Goal: Contribute content

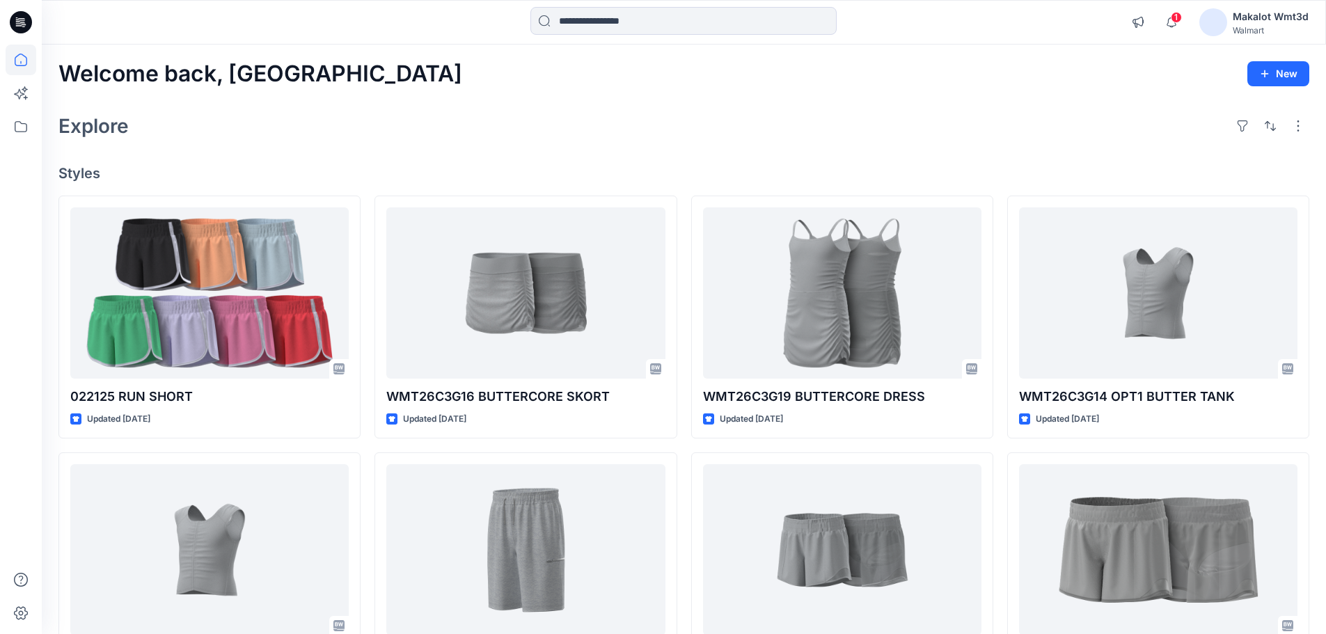
click at [598, 132] on div "Explore" at bounding box center [683, 125] width 1251 height 33
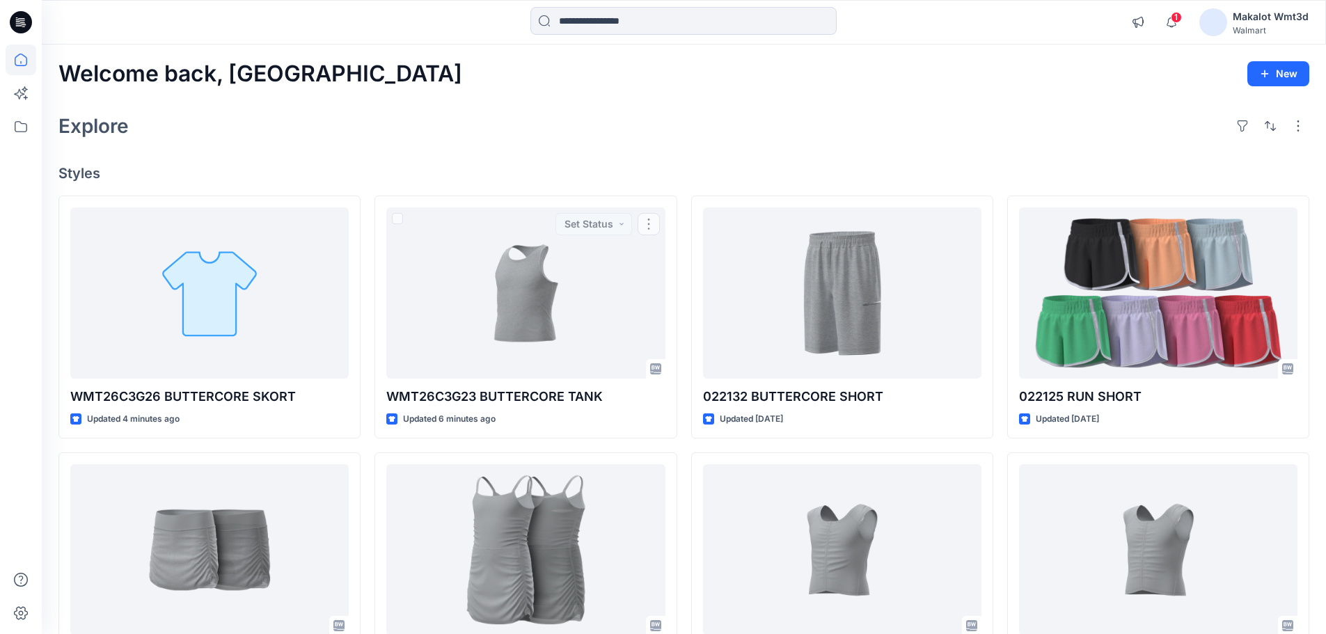
click at [459, 150] on div "Welcome back, Makalot New Explore Styles WMT26C3G26 BUTTERCORE SKORT Updated 4 …" at bounding box center [684, 532] width 1284 height 975
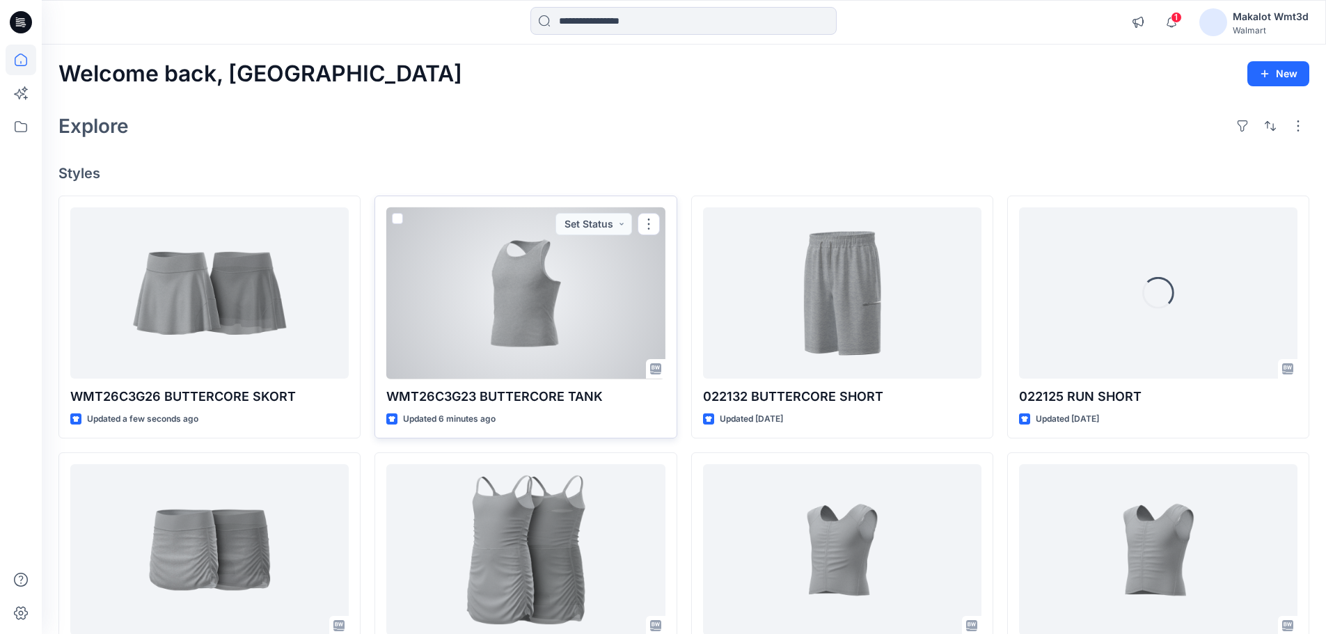
click at [535, 323] on div at bounding box center [525, 293] width 278 height 172
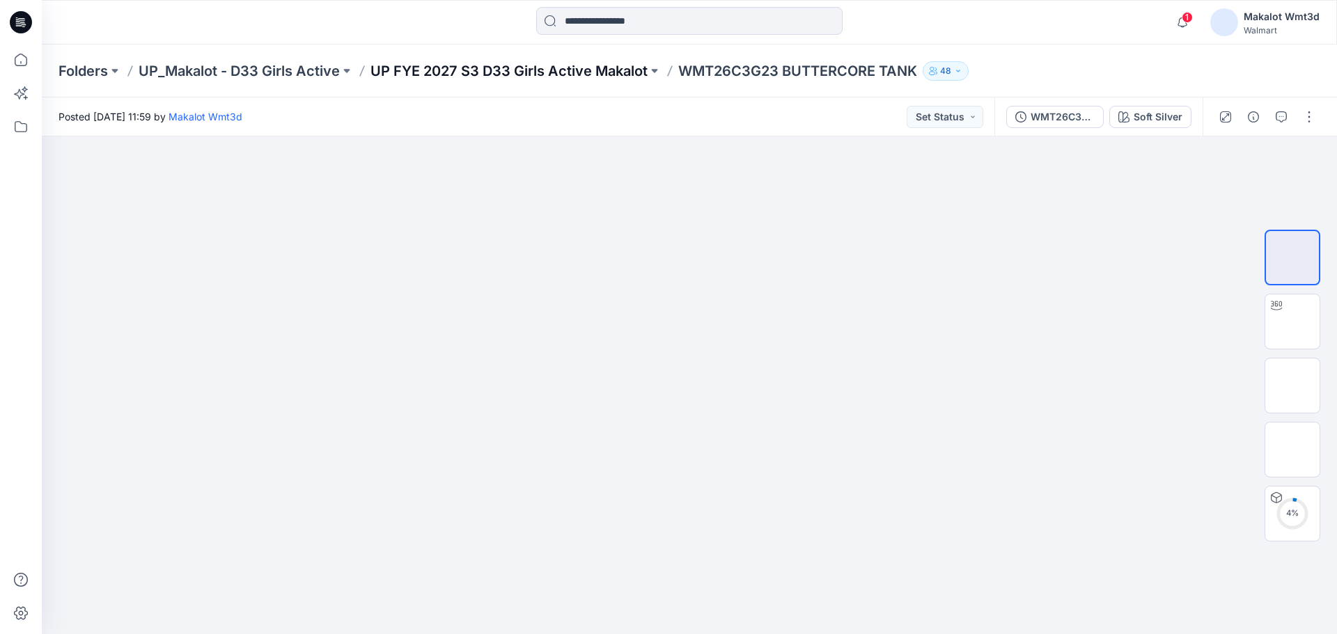
click at [494, 73] on p "UP FYE 2027 S3 D33 Girls Active Makalot" at bounding box center [508, 70] width 277 height 19
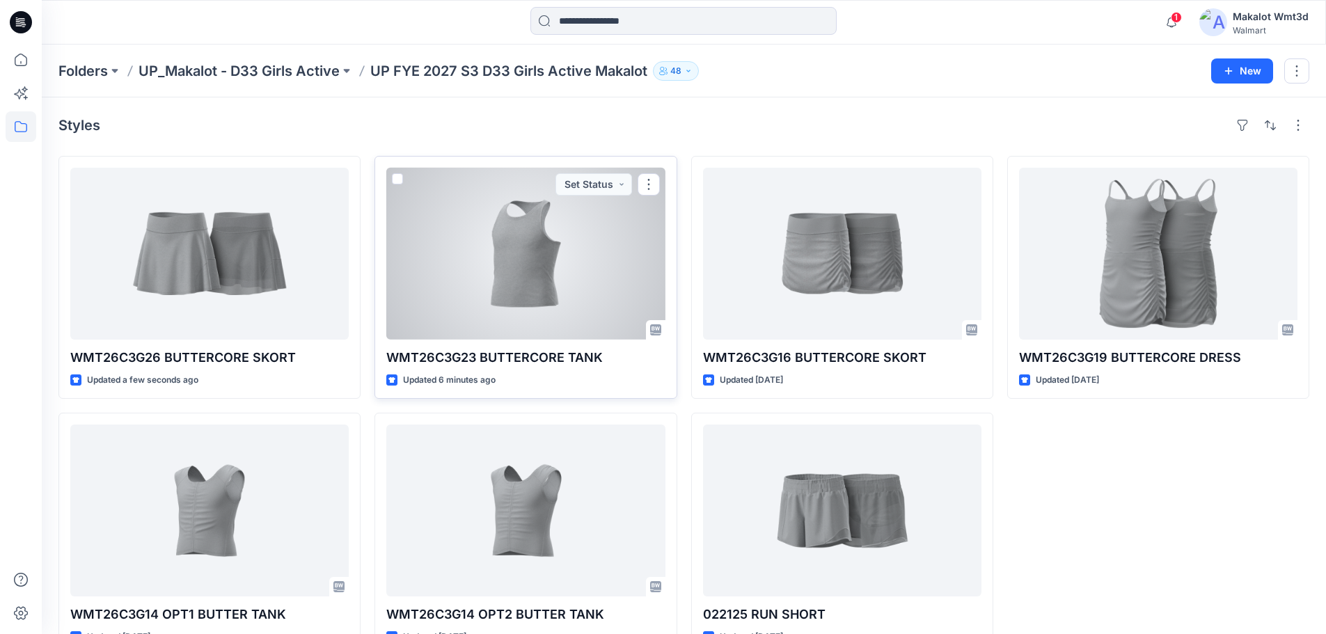
click at [549, 273] on div at bounding box center [525, 254] width 278 height 172
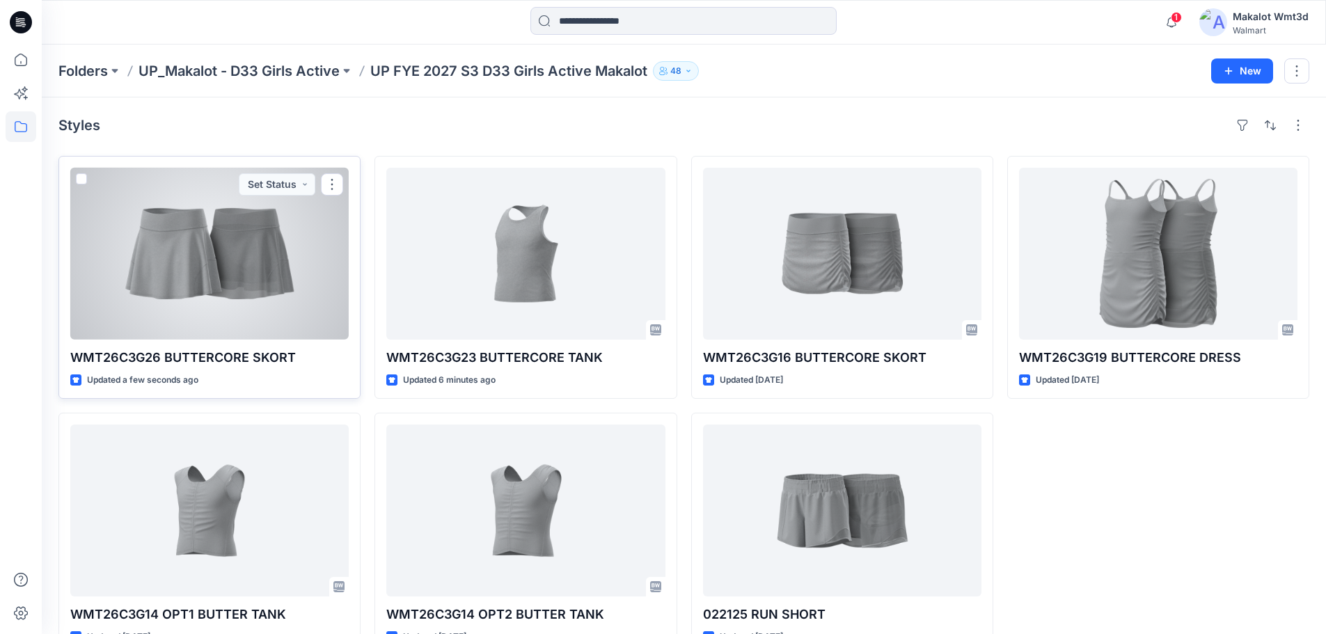
click at [180, 288] on div at bounding box center [209, 254] width 278 height 172
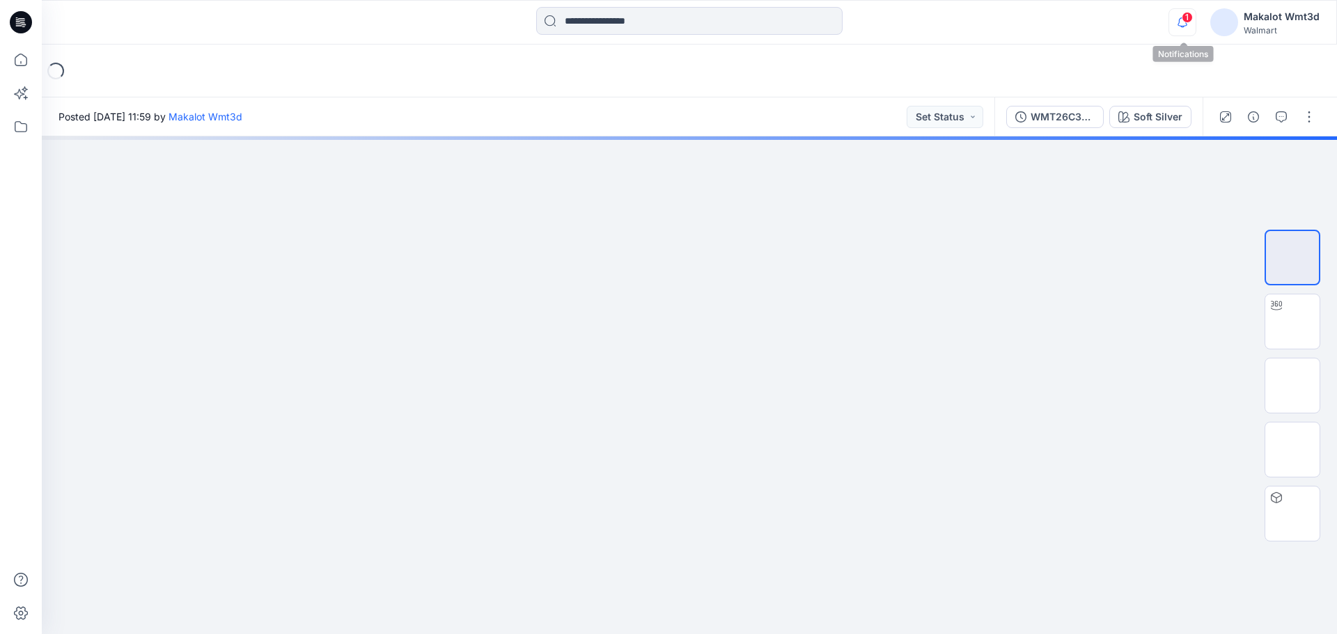
click at [1188, 26] on icon "button" at bounding box center [1182, 22] width 26 height 28
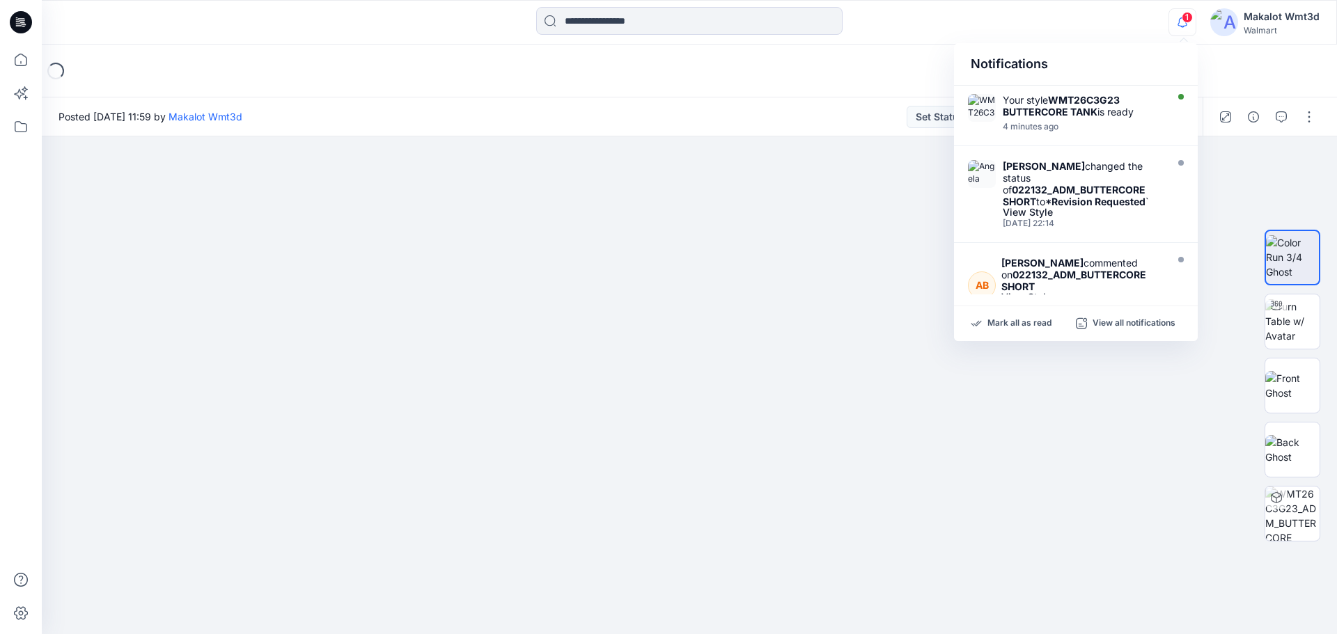
click at [1187, 26] on icon "button" at bounding box center [1182, 21] width 10 height 9
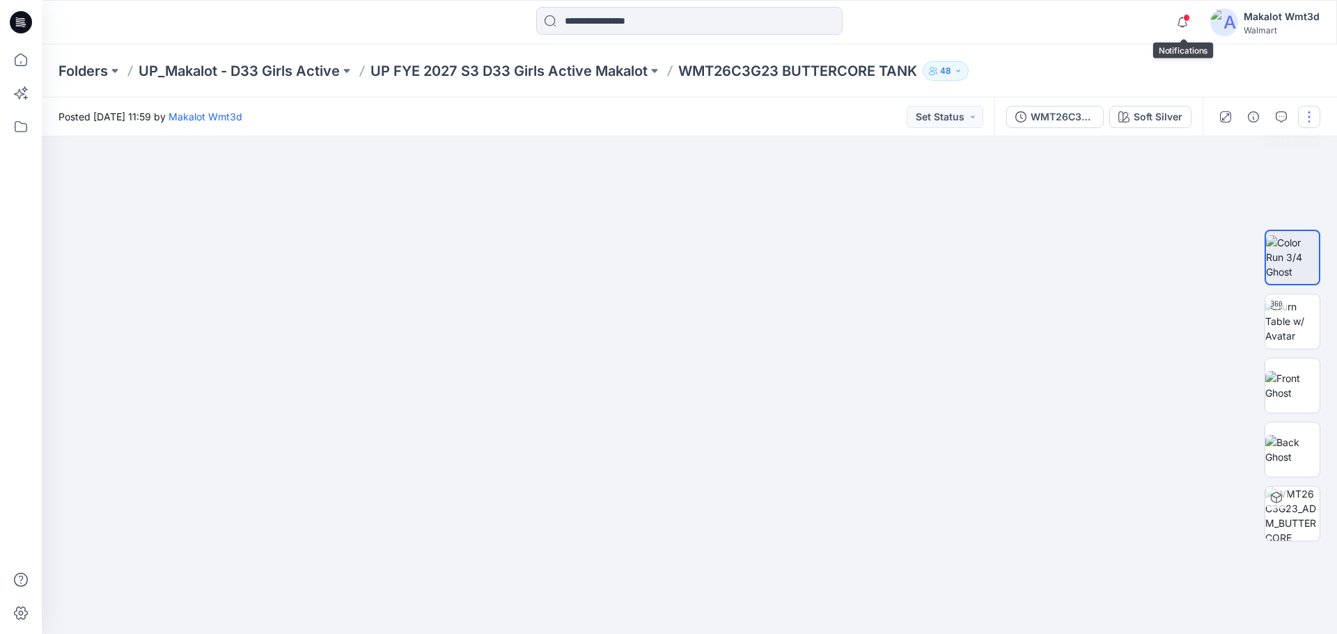
click at [1314, 118] on button "button" at bounding box center [1309, 117] width 22 height 22
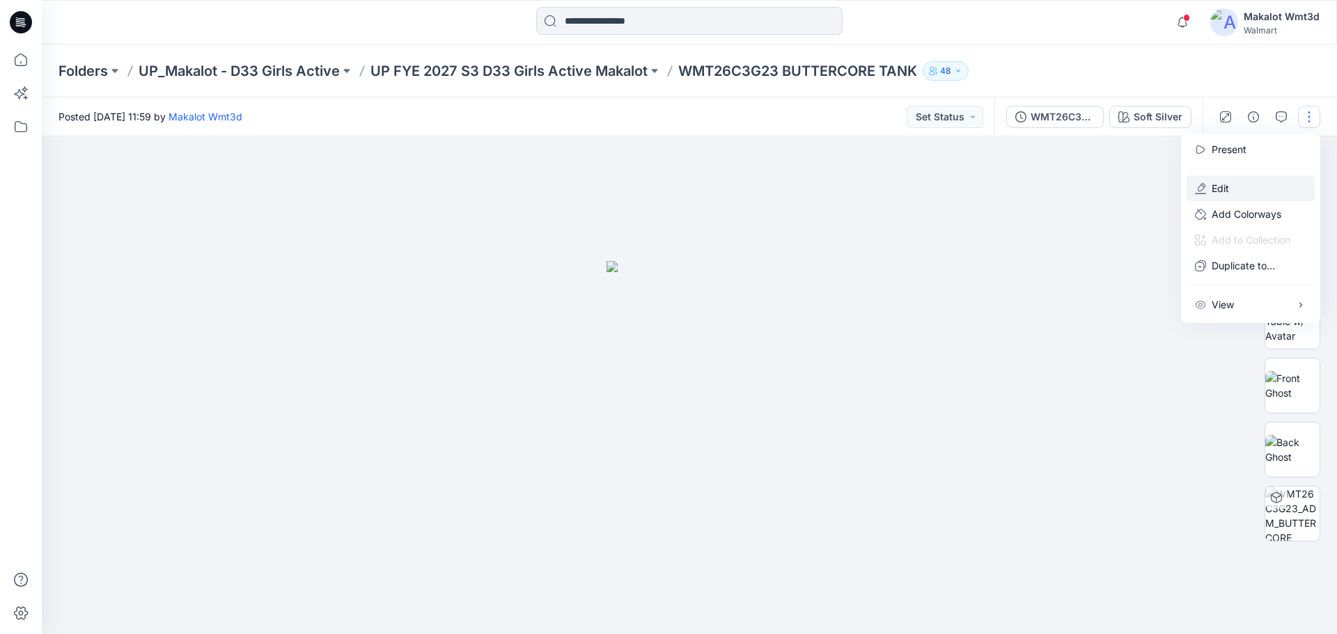
click at [1259, 182] on button "Edit" at bounding box center [1250, 188] width 128 height 26
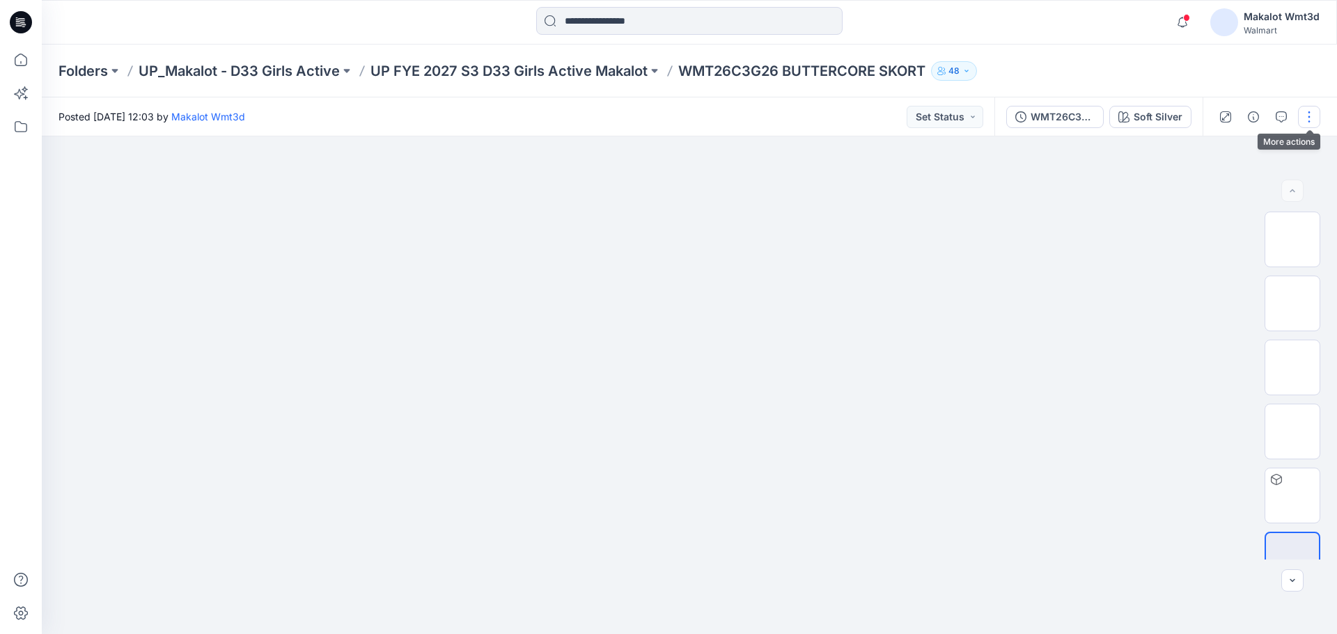
click at [1316, 116] on button "button" at bounding box center [1309, 117] width 22 height 22
click at [1234, 194] on button "Edit" at bounding box center [1250, 188] width 128 height 26
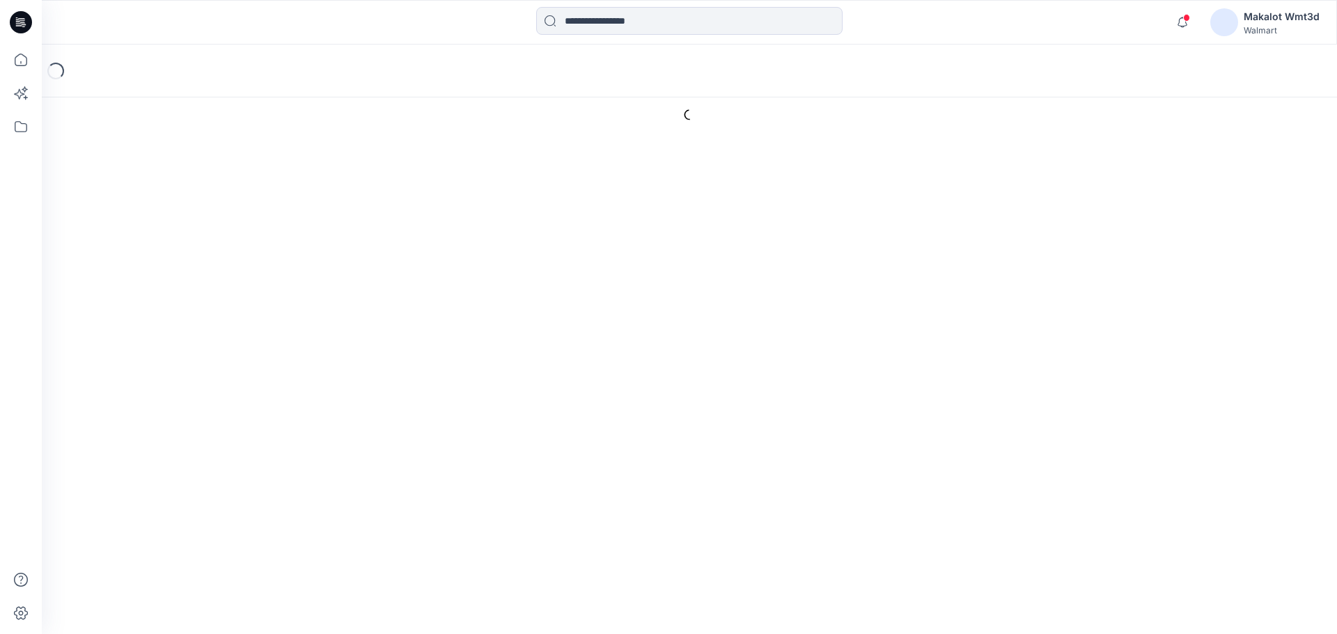
type input "**********"
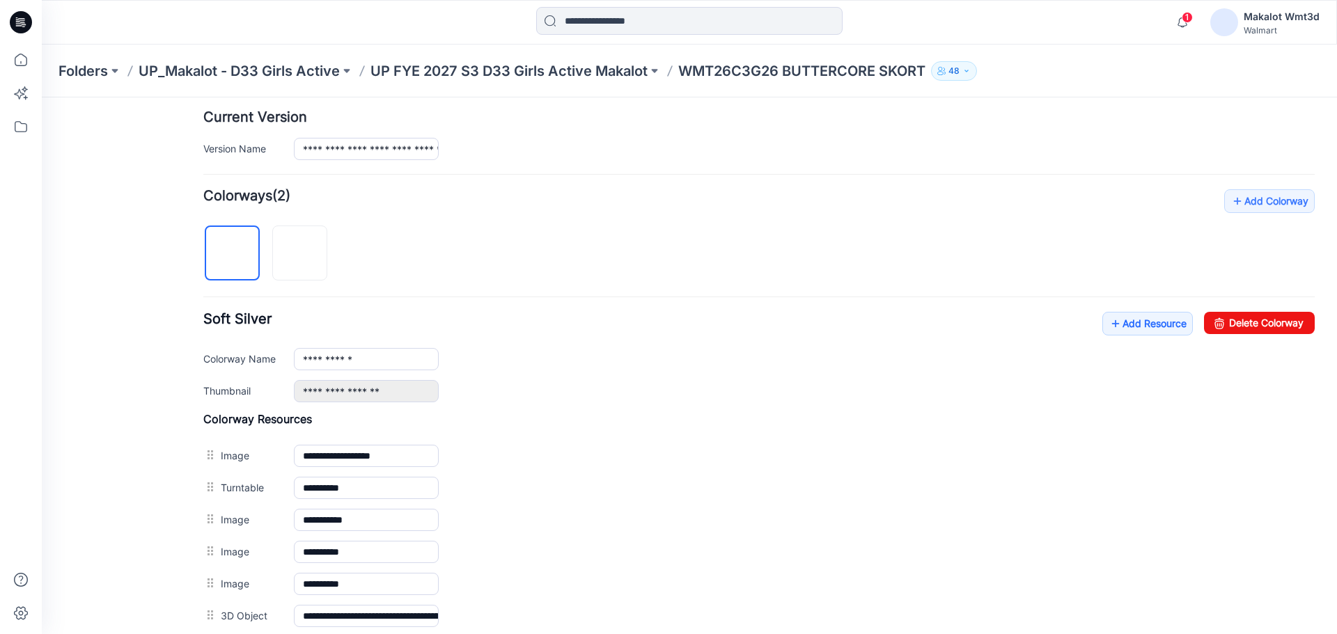
scroll to position [371, 0]
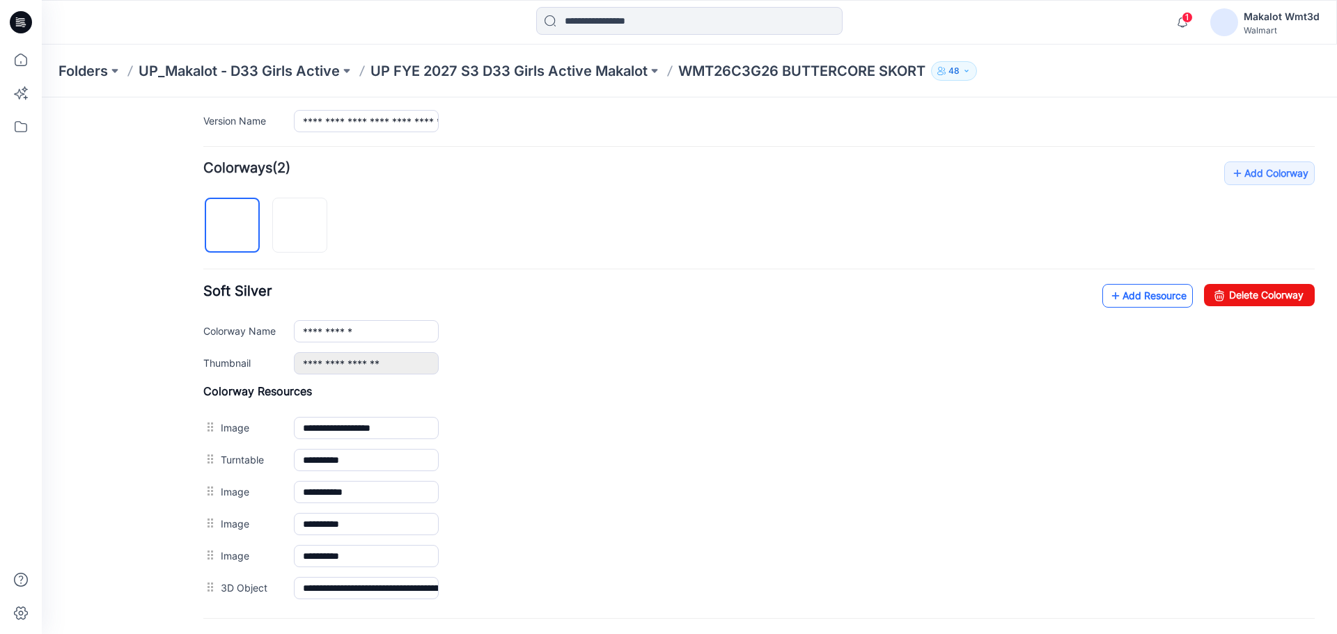
click at [1154, 292] on link "Add Resource" at bounding box center [1147, 296] width 91 height 24
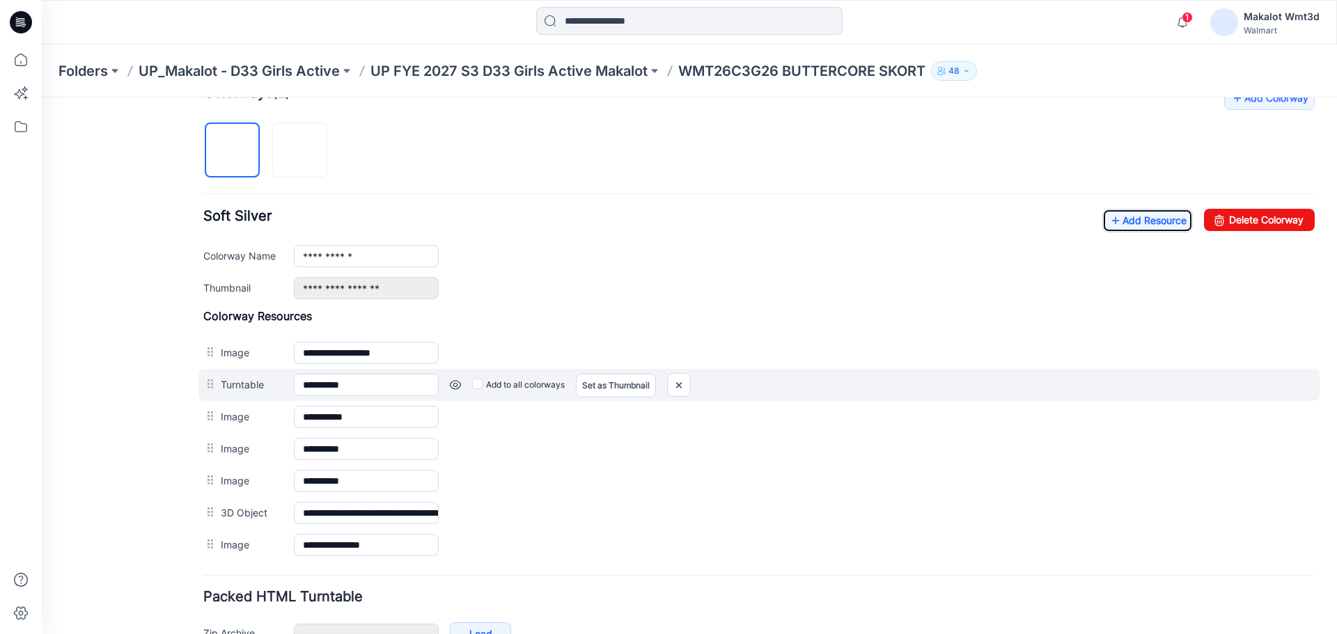
scroll to position [533, 0]
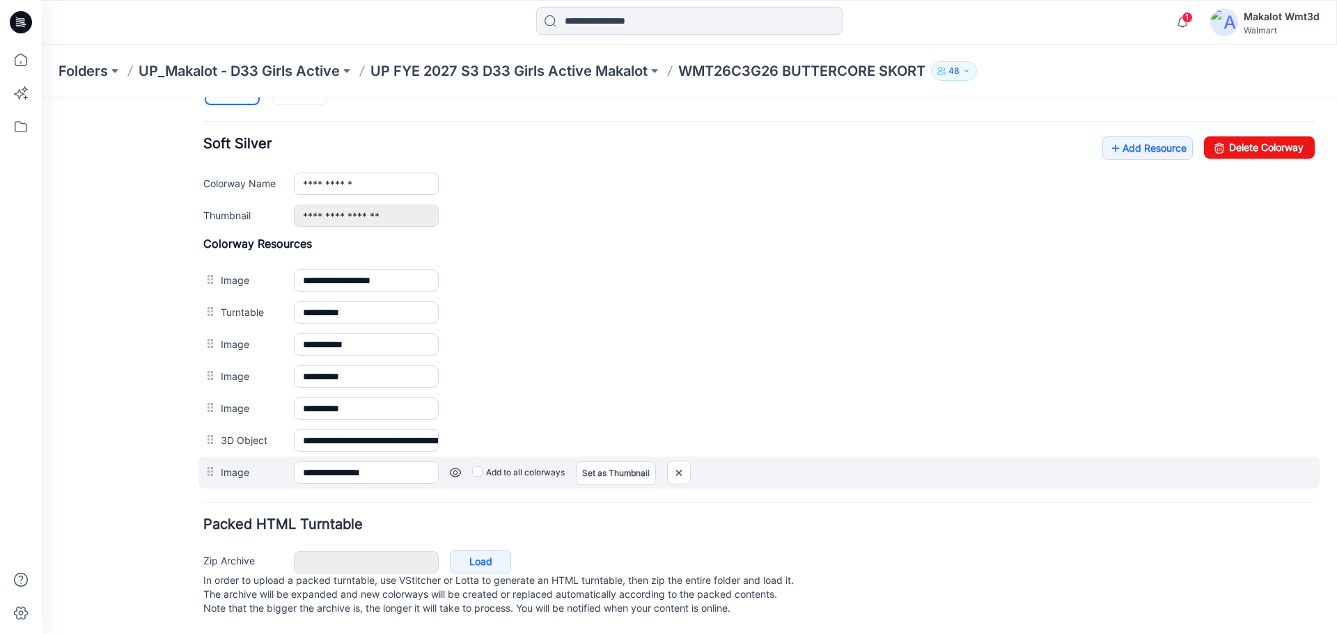
click at [530, 462] on label "Add to all colorways" at bounding box center [518, 473] width 93 height 22
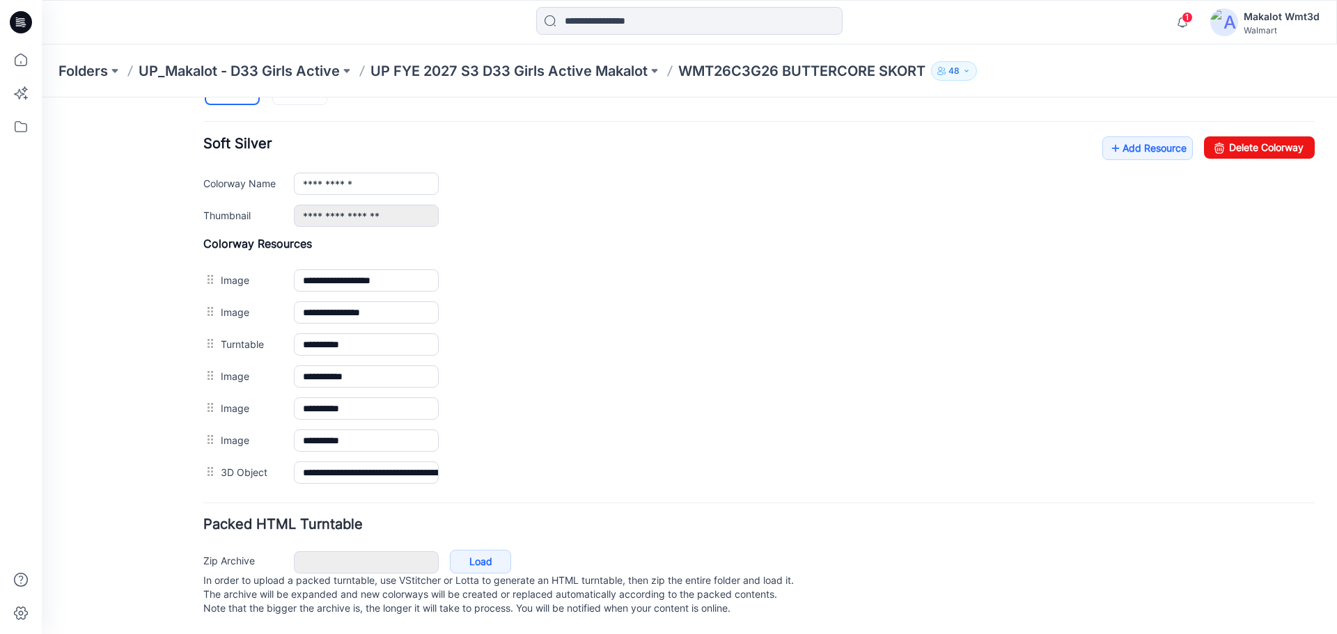
scroll to position [440, 0]
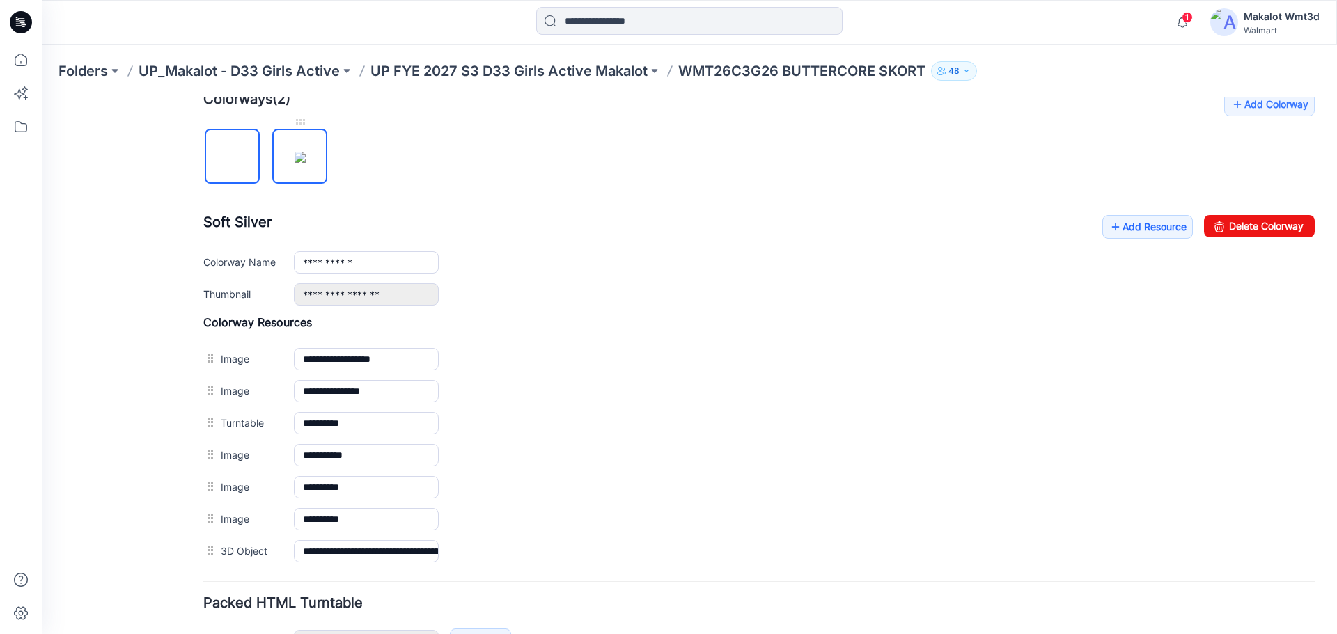
click at [294, 155] on img at bounding box center [299, 157] width 11 height 11
click at [233, 157] on img at bounding box center [233, 157] width 0 height 0
click at [306, 160] on img at bounding box center [299, 157] width 11 height 11
drag, startPoint x: 251, startPoint y: 157, endPoint x: 241, endPoint y: 160, distance: 10.8
click at [238, 159] on img at bounding box center [232, 157] width 11 height 11
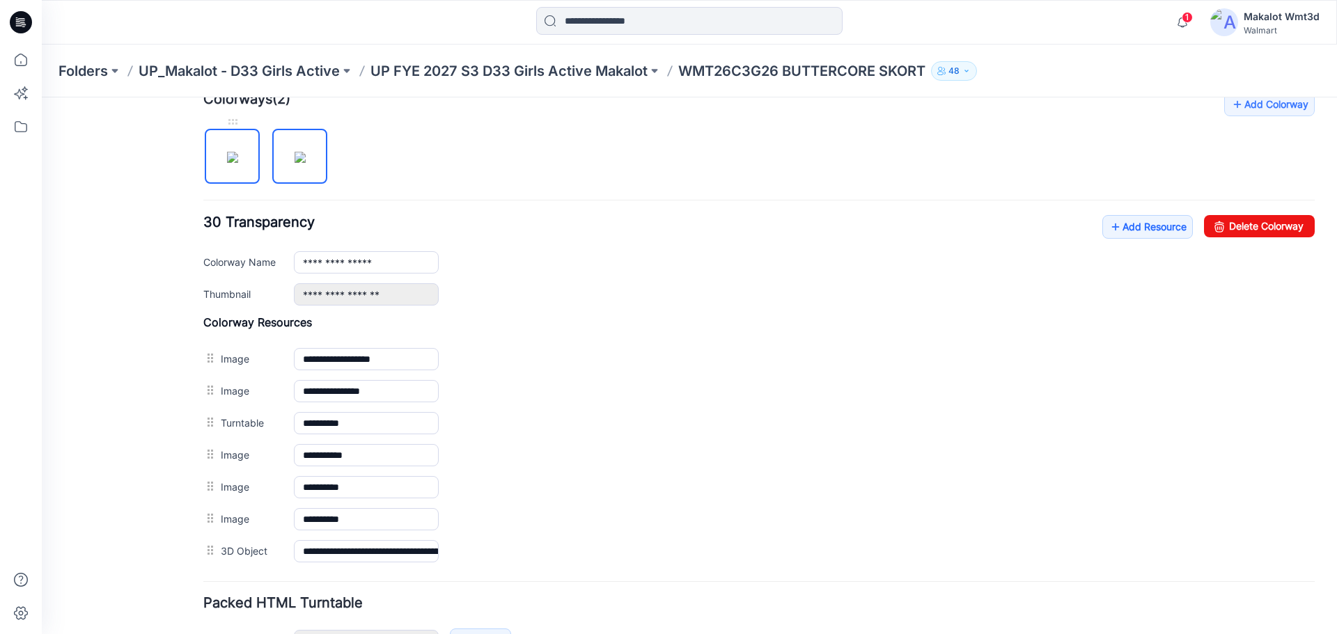
type input "**********"
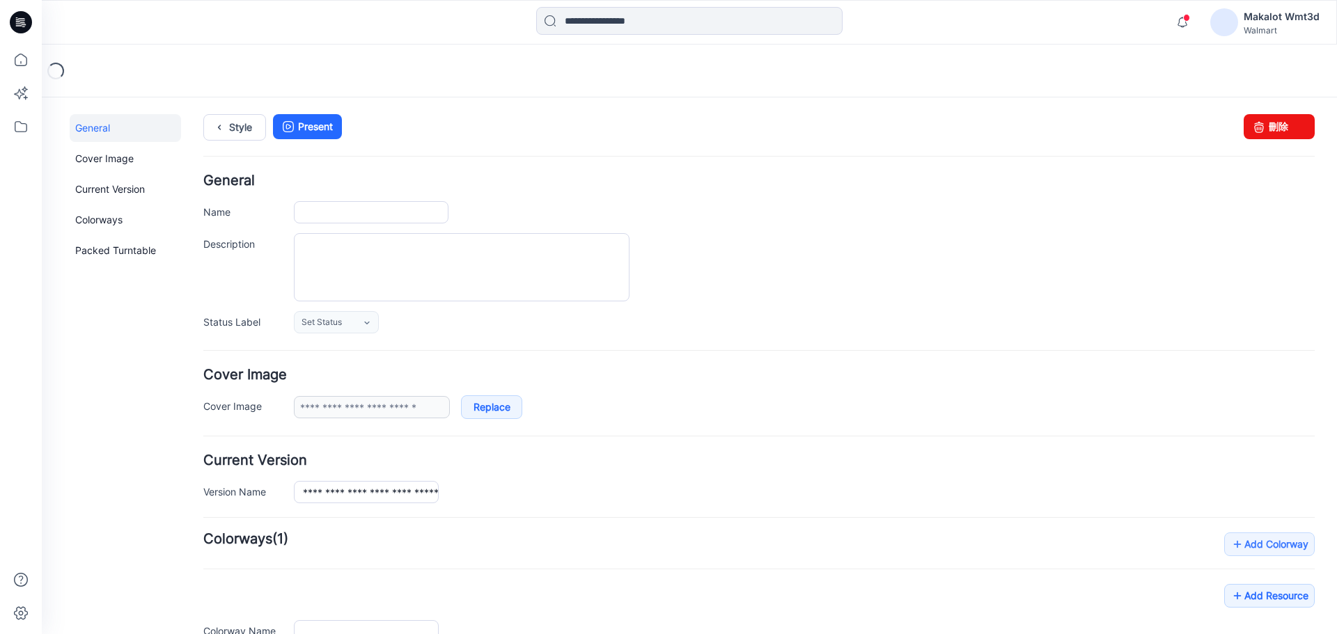
type input "**********"
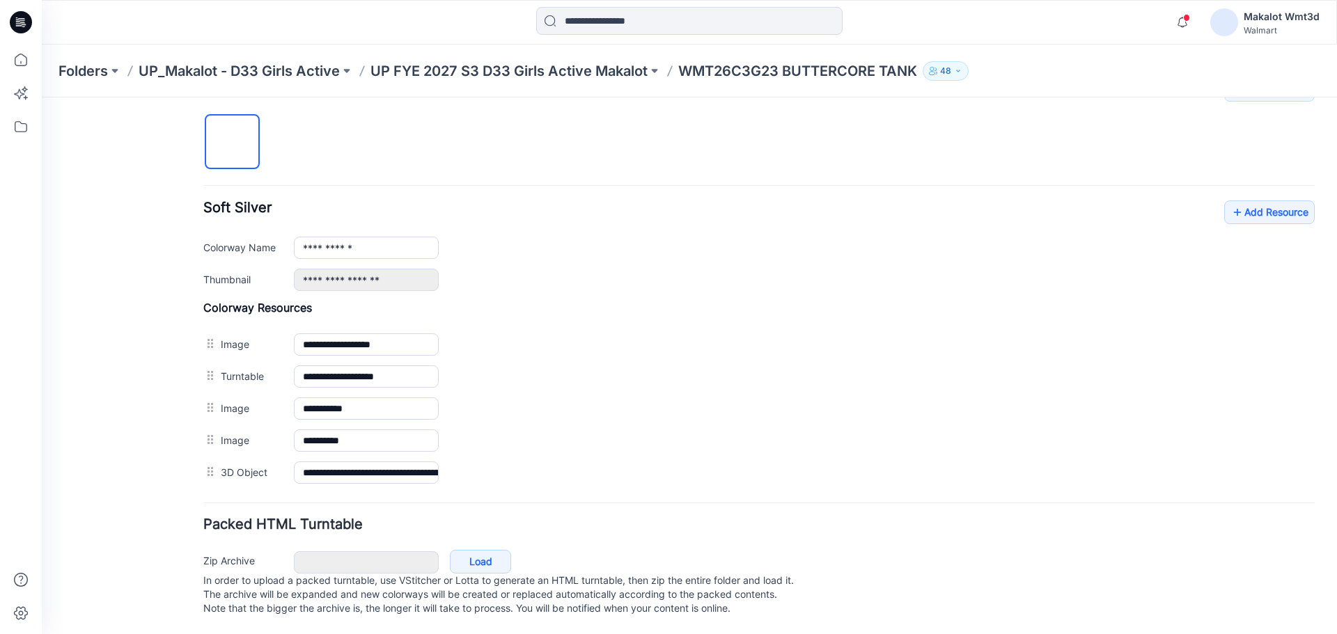
scroll to position [371, 0]
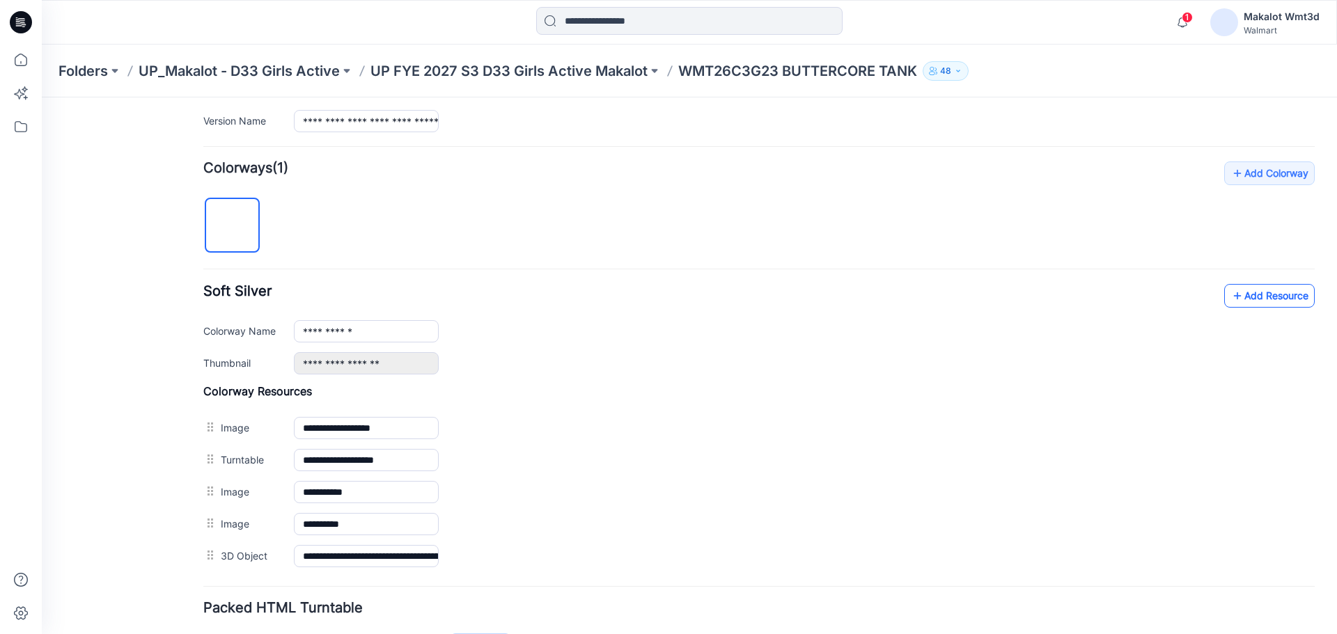
click at [1252, 294] on link "Add Resource" at bounding box center [1269, 296] width 91 height 24
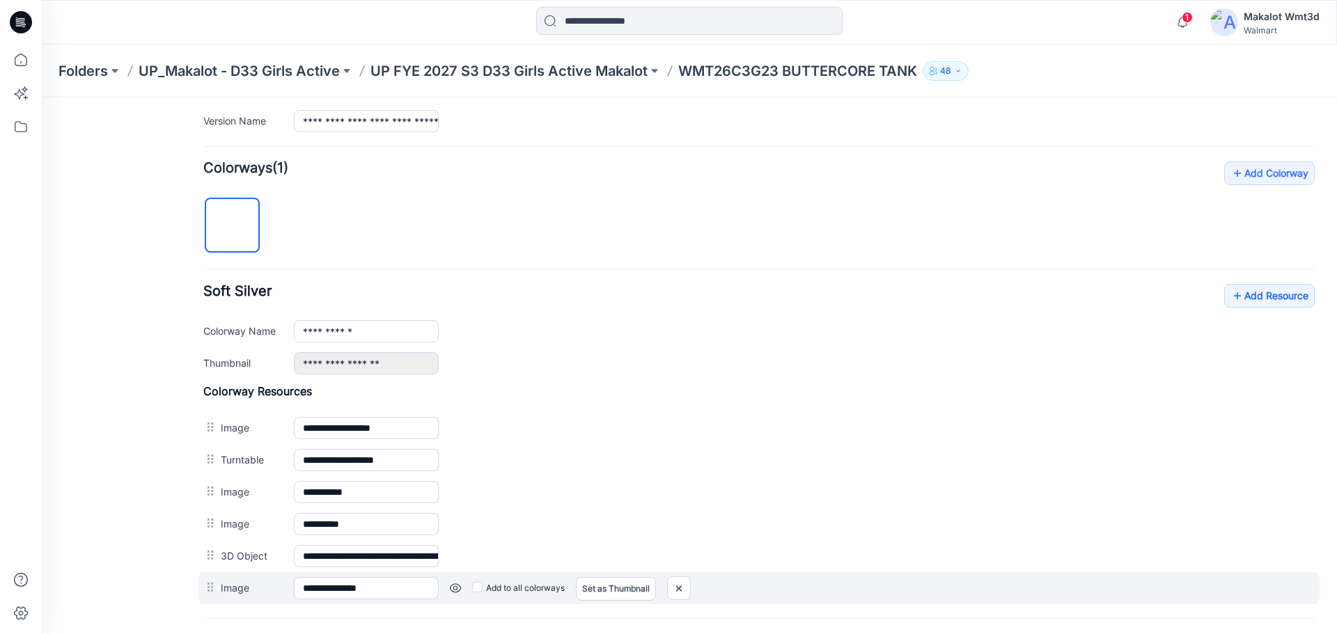
click at [518, 595] on label "Add to all colorways" at bounding box center [518, 588] width 93 height 22
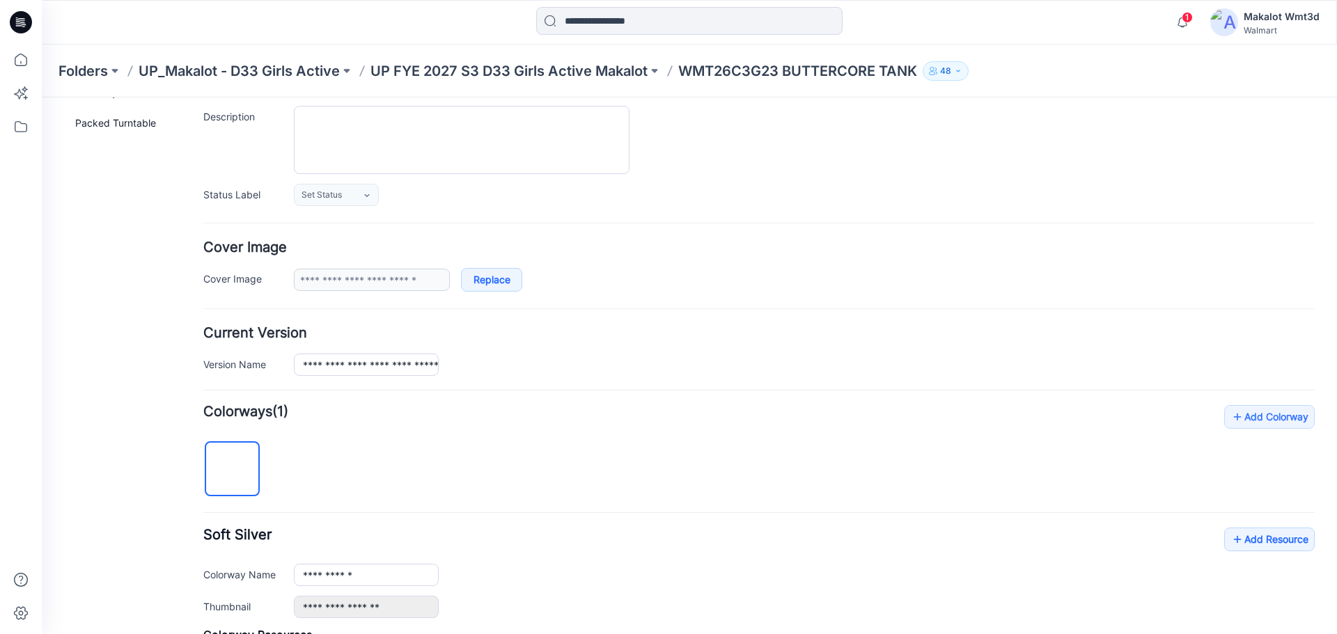
scroll to position [0, 0]
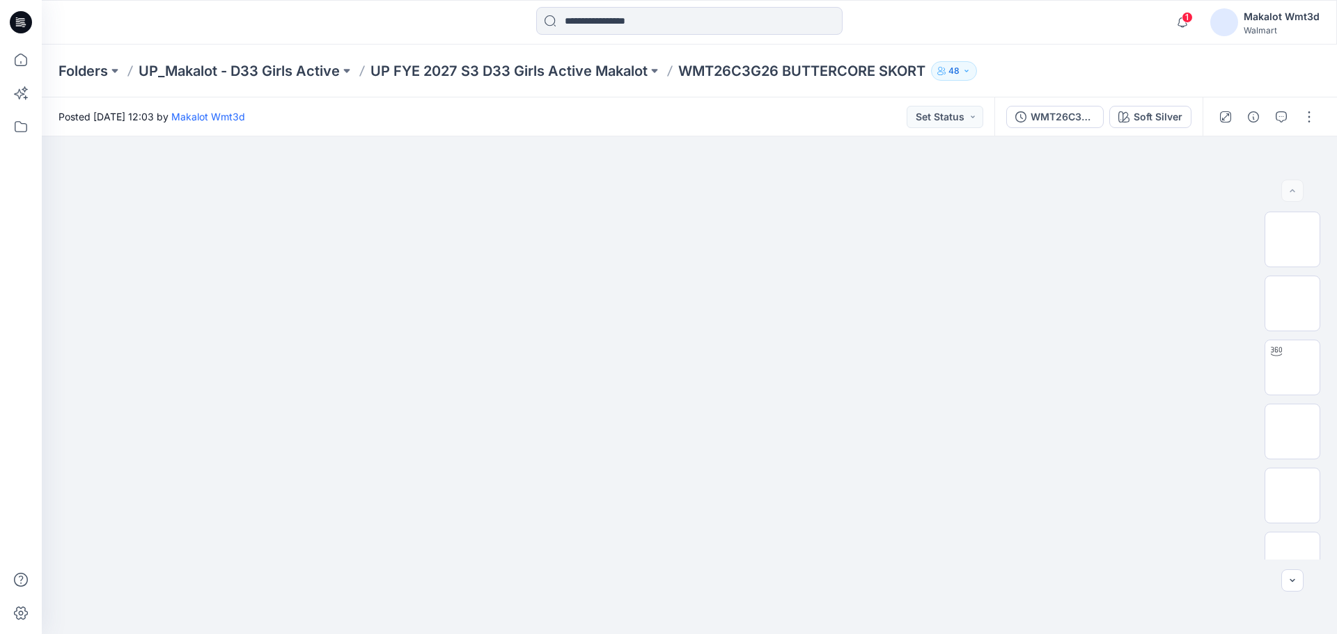
click at [620, 134] on div "Posted [DATE] 12:03 by Makalot Wmt3d Set Status" at bounding box center [518, 116] width 952 height 38
